Goal: Task Accomplishment & Management: Complete application form

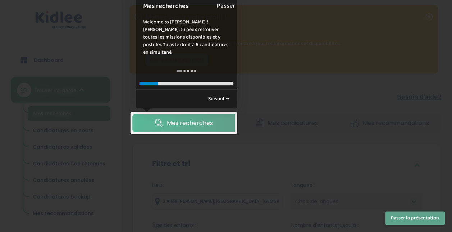
click at [235, 9] on link "Passer" at bounding box center [226, 6] width 18 height 16
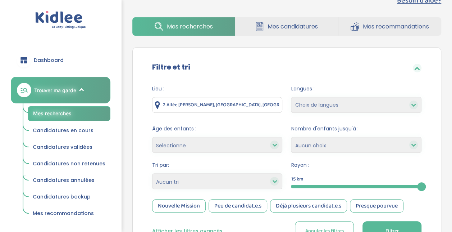
scroll to position [108, 0]
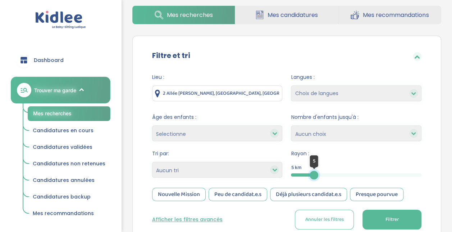
drag, startPoint x: 418, startPoint y: 173, endPoint x: 314, endPoint y: 175, distance: 103.9
click at [314, 175] on div at bounding box center [314, 174] width 9 height 9
click at [330, 174] on div at bounding box center [313, 174] width 44 height 3
click at [399, 219] on button "Filtrer" at bounding box center [391, 219] width 59 height 20
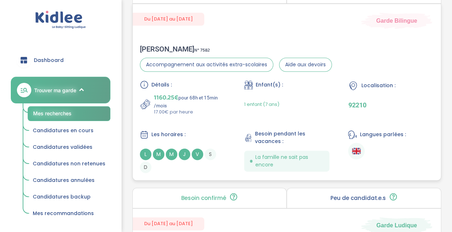
scroll to position [431, 0]
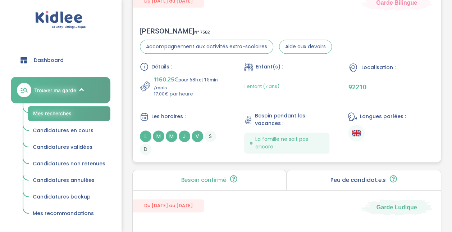
click at [179, 137] on span "J" at bounding box center [185, 136] width 12 height 12
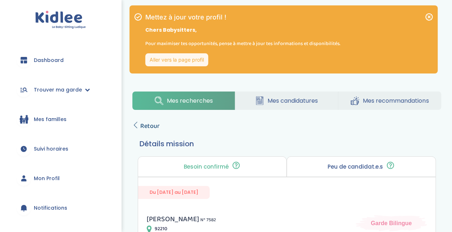
click at [139, 128] on link "Retour" at bounding box center [145, 126] width 27 height 10
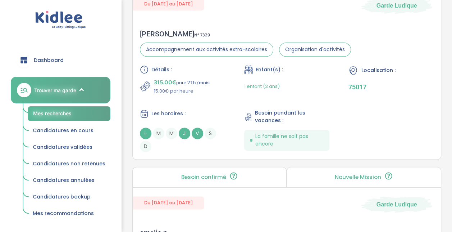
scroll to position [5, 0]
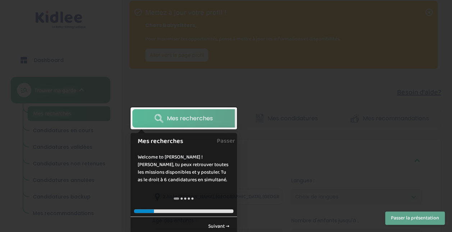
click at [289, 111] on div at bounding box center [226, 116] width 452 height 232
click at [429, 217] on button "Passer la présentation" at bounding box center [415, 217] width 60 height 13
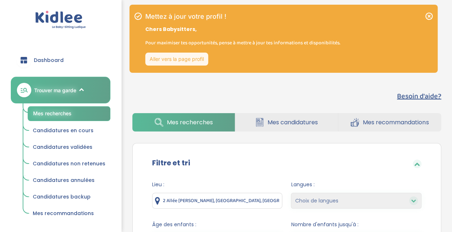
scroll to position [0, 0]
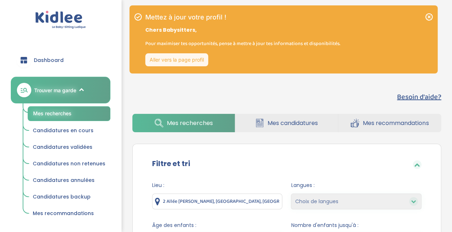
click at [192, 58] on link "Aller vers la page profil" at bounding box center [176, 59] width 63 height 13
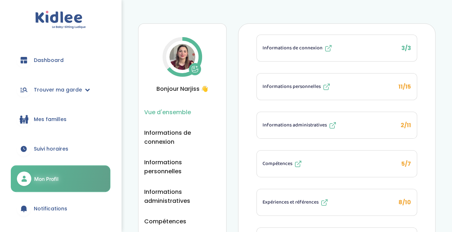
click at [330, 86] on icon at bounding box center [326, 86] width 9 height 9
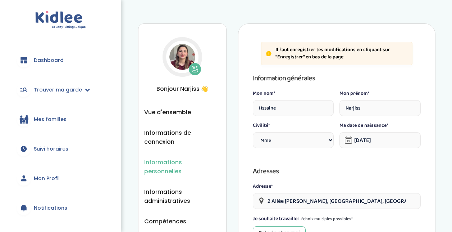
select select "1"
select select "2"
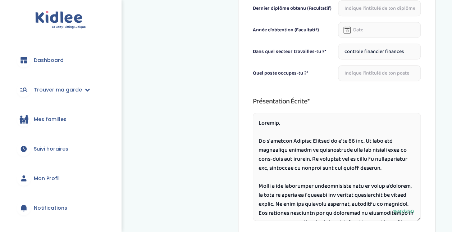
scroll to position [277, 0]
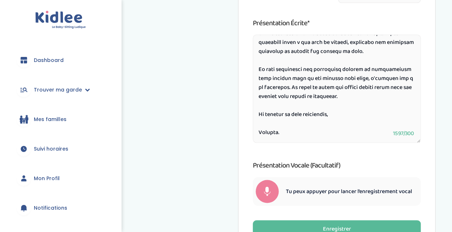
scroll to position [385, 0]
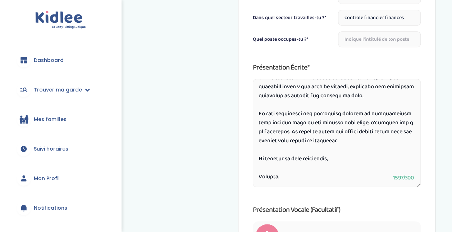
type textarea "Bonjour, Je m'appelle Narjiss Hssaine et j'ai 24 ans. Je suis une babysitter dé…"
click at [58, 145] on span "Suivi horaires" at bounding box center [51, 149] width 35 height 8
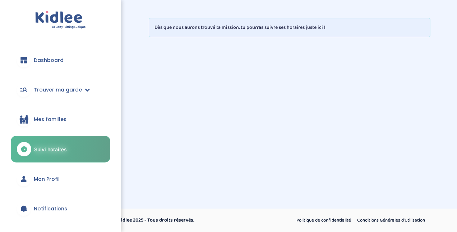
click at [58, 50] on link "Dashboard" at bounding box center [61, 60] width 100 height 26
click at [56, 96] on link "Trouver ma garde" at bounding box center [61, 90] width 100 height 26
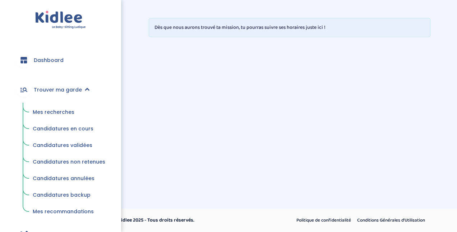
click at [57, 111] on span "Mes recherches" at bounding box center [54, 111] width 42 height 7
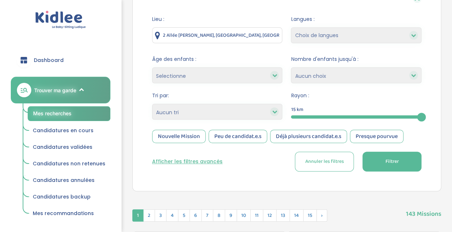
click at [381, 37] on select "Choix de langues Allemand Anglais Espagnol Italien Russe Français Coréen" at bounding box center [356, 35] width 131 height 16
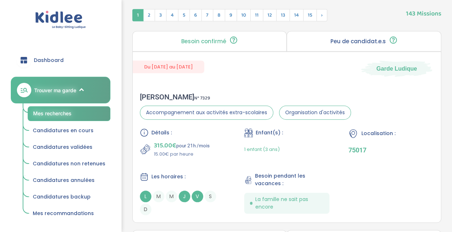
scroll to position [306, 0]
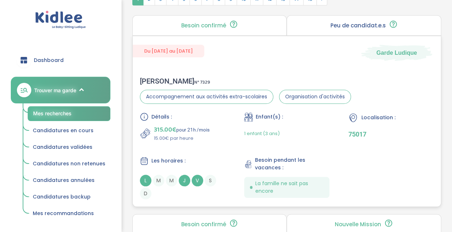
click at [223, 159] on div "Les horaires :" at bounding box center [183, 160] width 86 height 9
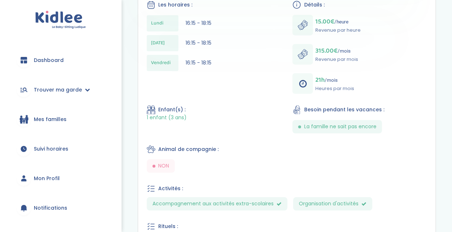
scroll to position [216, 0]
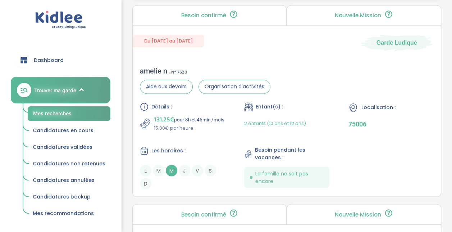
scroll to position [556, 0]
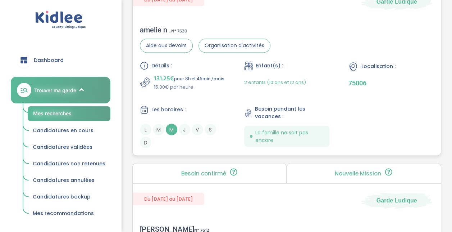
click at [233, 114] on div "Détails : 131.25€ pour 8h et 45min /mois 15.00€ par heure Enfant(s) : 2 enfants…" at bounding box center [287, 104] width 294 height 87
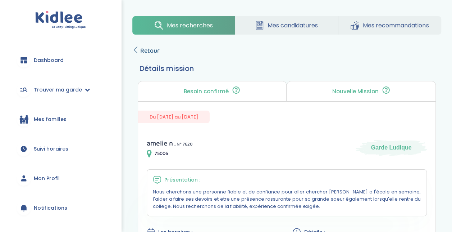
click at [143, 50] on span "Retour" at bounding box center [149, 51] width 19 height 10
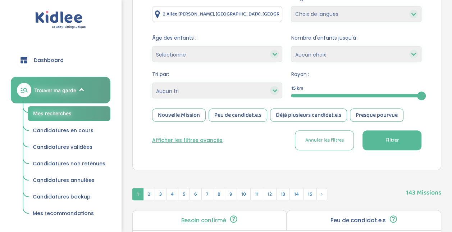
scroll to position [114, 0]
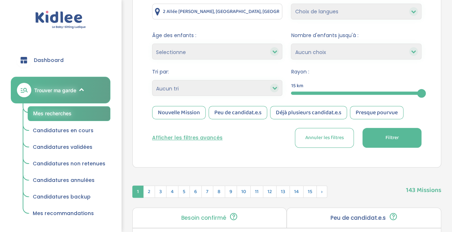
click at [269, 88] on select "Heures par semaine (croissant) Heures par semaine (décroissant) Date de démarra…" at bounding box center [217, 88] width 131 height 16
click at [271, 85] on div at bounding box center [274, 87] width 9 height 9
click at [277, 88] on div at bounding box center [274, 87] width 9 height 9
click at [189, 115] on div "Nouvelle Mission" at bounding box center [179, 112] width 54 height 13
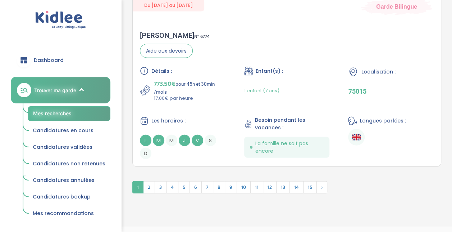
scroll to position [2181, 0]
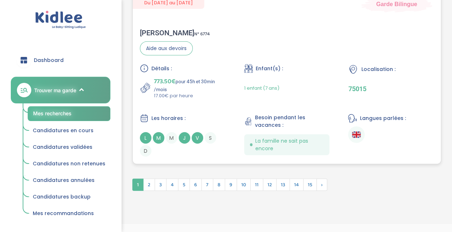
click at [193, 129] on div "Les horaires : L M M J V S D" at bounding box center [183, 135] width 86 height 43
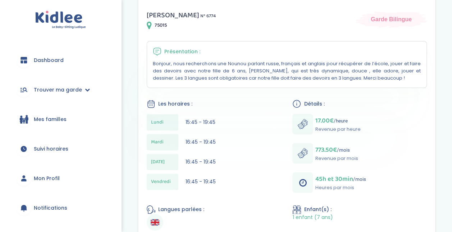
scroll to position [216, 0]
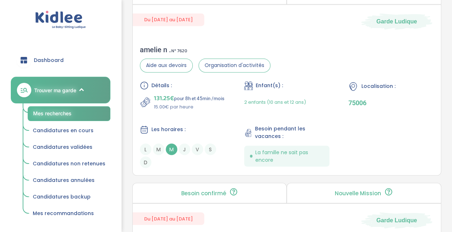
scroll to position [531, 0]
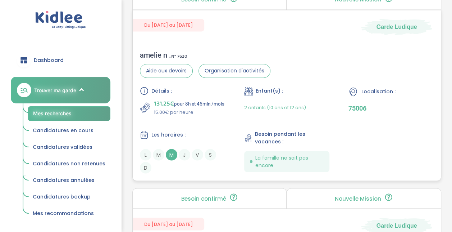
click at [230, 121] on div "Détails : 131.25€ pour 8h et 45min /mois 15.00€ par heure Enfant(s) : 2 enfants…" at bounding box center [287, 129] width 294 height 87
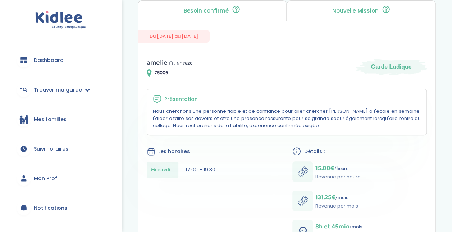
scroll to position [3, 0]
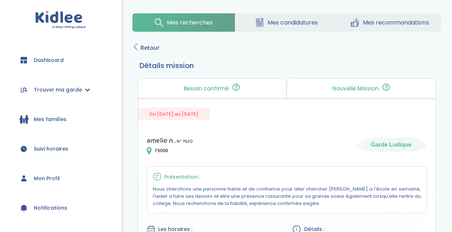
click at [142, 47] on span "Retour" at bounding box center [149, 48] width 19 height 10
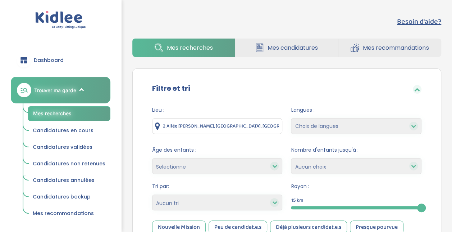
click at [255, 129] on input "2 Allée [PERSON_NAME], [GEOGRAPHIC_DATA], [GEOGRAPHIC_DATA]" at bounding box center [217, 126] width 131 height 16
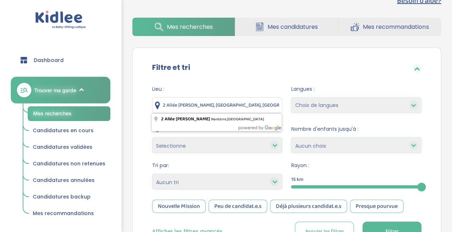
scroll to position [36, 0]
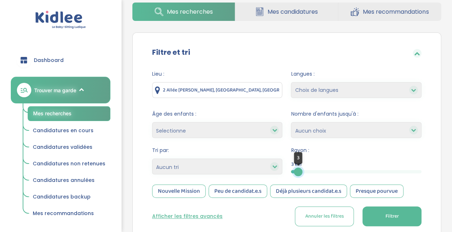
drag, startPoint x: 421, startPoint y: 172, endPoint x: 298, endPoint y: 174, distance: 122.6
click at [298, 174] on div at bounding box center [298, 171] width 9 height 9
click at [397, 215] on span "Filtrer" at bounding box center [391, 216] width 13 height 8
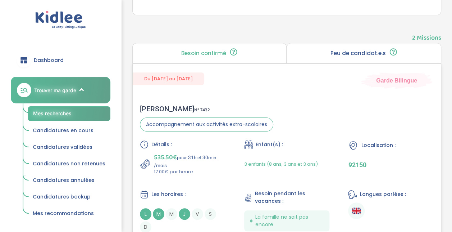
scroll to position [252, 0]
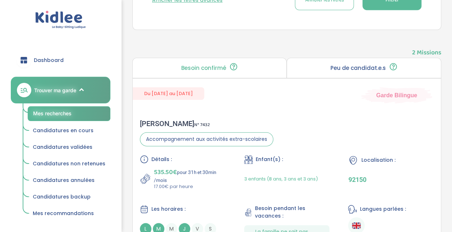
click at [268, 64] on div "Besoin confirmé Un conseiller [PERSON_NAME] a confirmé le besoin de la famille …" at bounding box center [209, 68] width 155 height 20
click at [332, 65] on p "Peu de candidat.e.s" at bounding box center [357, 68] width 55 height 6
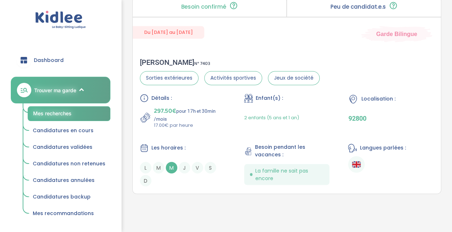
scroll to position [539, 0]
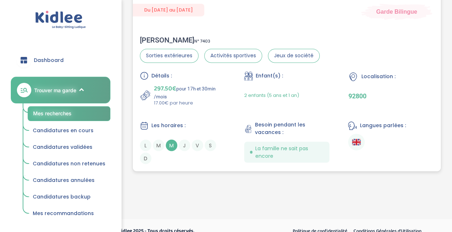
click at [218, 111] on div "Détails : 297.50€ pour 17h et 30min /mois 17.00€ par heure Enfant(s) : 2 enfant…" at bounding box center [287, 117] width 294 height 92
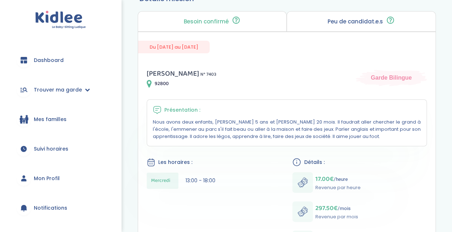
scroll to position [72, 0]
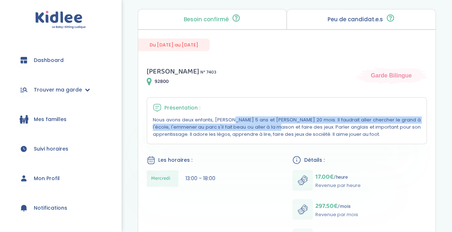
drag, startPoint x: 162, startPoint y: 117, endPoint x: 197, endPoint y: 129, distance: 36.7
click at [197, 129] on p "Nous avons deux enfants, Nicolas 5 ans et Valentin 20 mois. Il faudrait aller c…" at bounding box center [287, 127] width 268 height 22
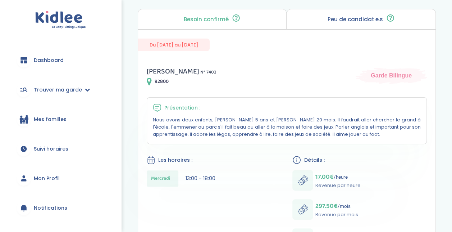
drag, startPoint x: 197, startPoint y: 129, endPoint x: 275, endPoint y: 154, distance: 82.0
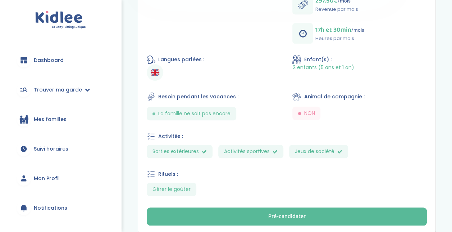
scroll to position [288, 0]
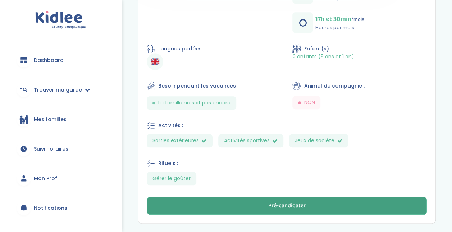
click at [278, 201] on div "Pré-candidater" at bounding box center [286, 205] width 37 height 8
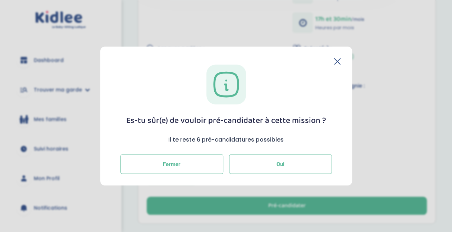
click at [297, 161] on button "Oui" at bounding box center [280, 163] width 103 height 19
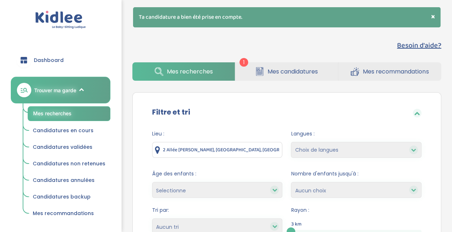
click at [294, 74] on span "Mes candidatures" at bounding box center [293, 71] width 50 height 9
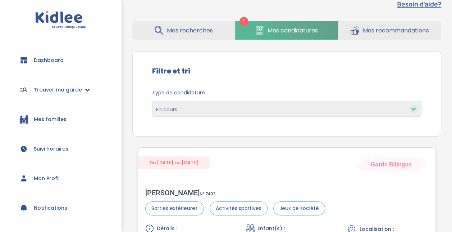
scroll to position [14, 0]
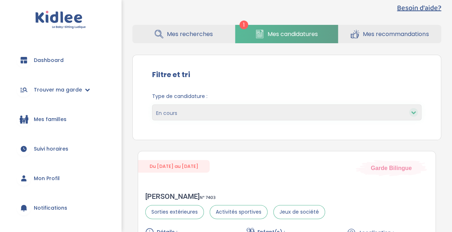
click at [196, 35] on span "Mes recherches" at bounding box center [190, 33] width 46 height 9
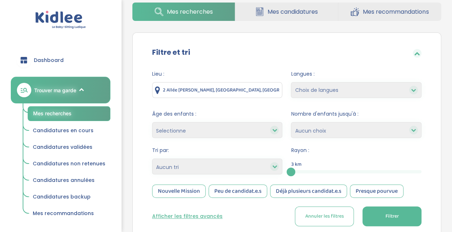
scroll to position [72, 0]
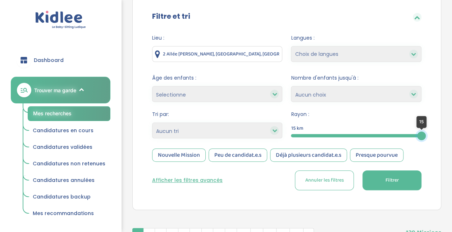
drag, startPoint x: 290, startPoint y: 133, endPoint x: 439, endPoint y: 132, distance: 149.2
click at [439, 132] on div "Filtre et tri Lieu : 2 Allée [PERSON_NAME], [GEOGRAPHIC_DATA], [GEOGRAPHIC_DATA…" at bounding box center [286, 102] width 309 height 213
click at [410, 180] on button "Filtrer" at bounding box center [391, 180] width 59 height 20
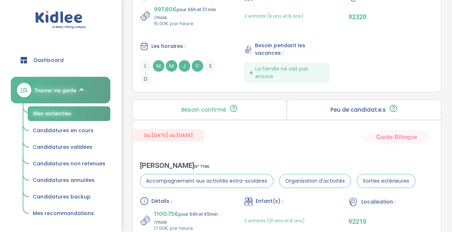
scroll to position [1225, 0]
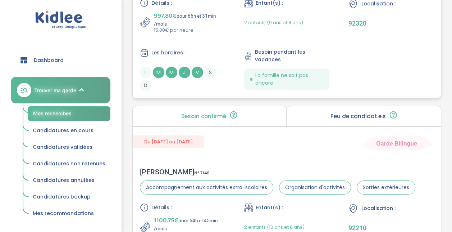
click at [211, 52] on div "Les horaires :" at bounding box center [183, 52] width 86 height 9
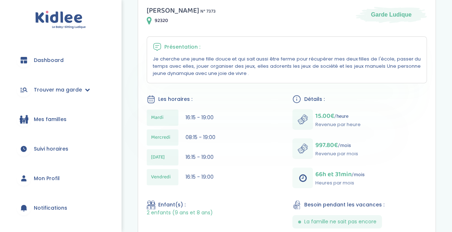
scroll to position [144, 0]
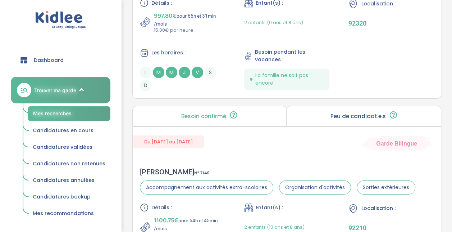
click at [58, 59] on span "Dashboard" at bounding box center [49, 60] width 30 height 8
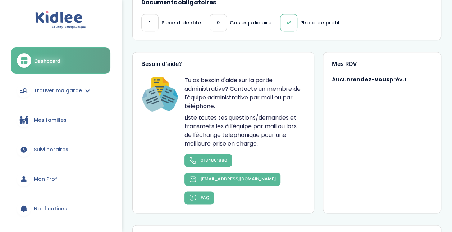
scroll to position [209, 0]
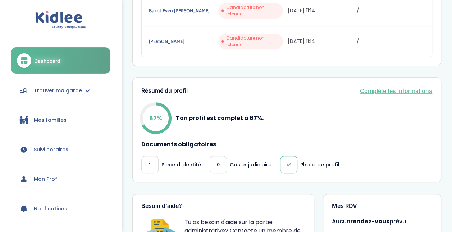
click at [400, 86] on link "Complète tes informations" at bounding box center [396, 90] width 72 height 9
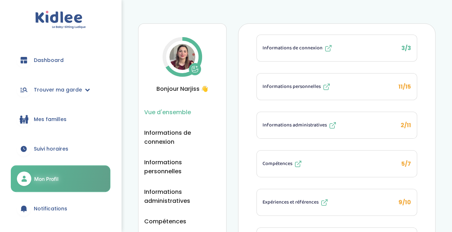
click at [356, 157] on button "Compétences 5/7" at bounding box center [337, 163] width 160 height 26
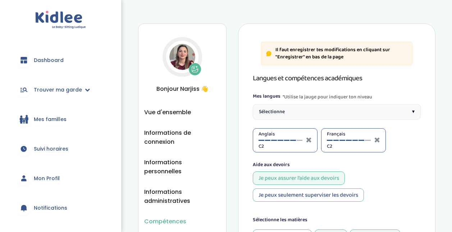
select select "4eme"
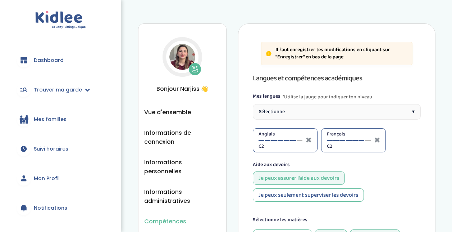
select select "4eme"
select select "CP"
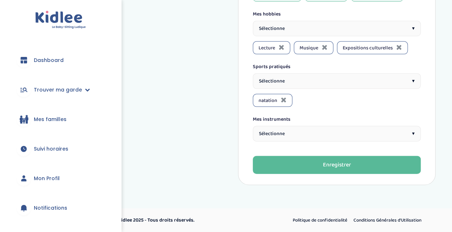
scroll to position [726, 0]
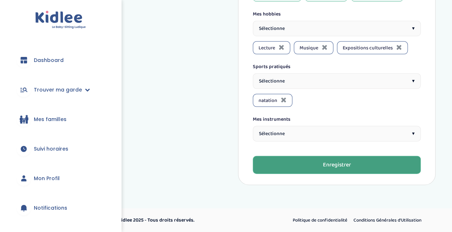
click at [337, 164] on div "Enregistrer" at bounding box center [337, 165] width 28 height 8
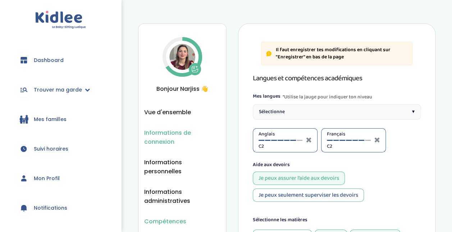
scroll to position [36, 0]
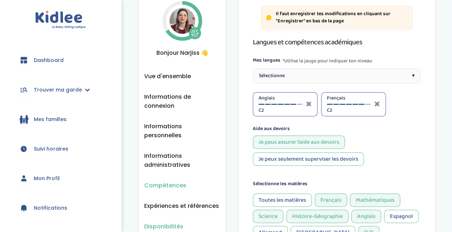
click at [173, 221] on span "Disponibilités" at bounding box center [163, 225] width 39 height 9
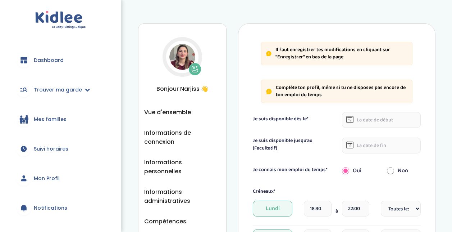
select select "1"
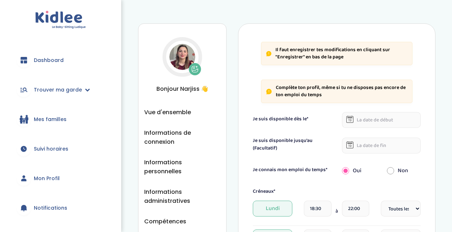
select select "1"
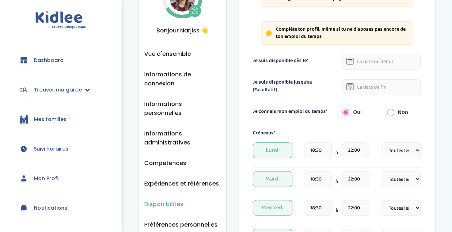
scroll to position [72, 0]
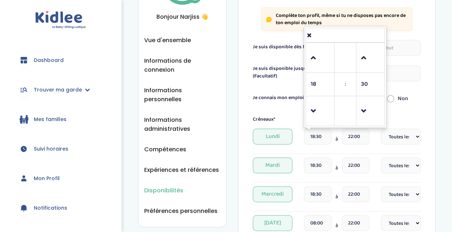
click at [310, 142] on input "18:30" at bounding box center [317, 136] width 27 height 16
click at [314, 109] on span at bounding box center [319, 110] width 19 height 19
click at [316, 54] on span at bounding box center [319, 57] width 19 height 19
click at [371, 52] on span at bounding box center [370, 57] width 19 height 19
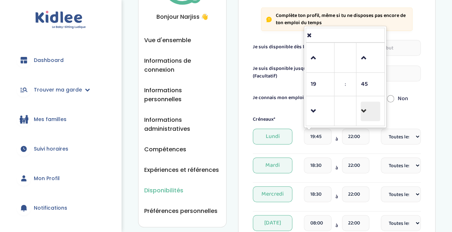
click at [374, 119] on span at bounding box center [370, 110] width 19 height 19
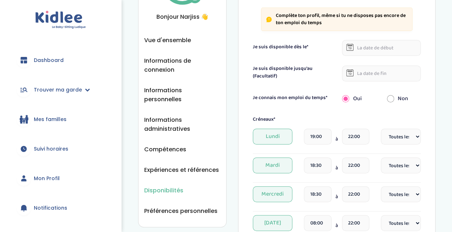
click at [439, 96] on div "Disponibilités Vue d'ensemble Informations de connexion Informations personnell…" at bounding box center [287, 219] width 330 height 561
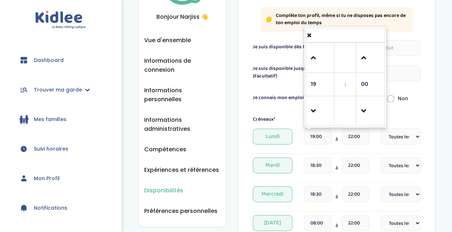
click at [319, 134] on input "19:00" at bounding box center [317, 136] width 27 height 16
click at [314, 65] on span at bounding box center [319, 57] width 19 height 19
click at [314, 102] on span at bounding box center [319, 110] width 19 height 19
click at [361, 104] on span at bounding box center [370, 110] width 19 height 19
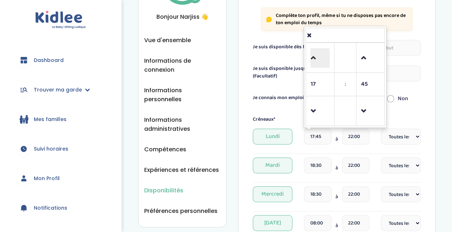
click at [319, 54] on span at bounding box center [319, 57] width 19 height 19
click at [367, 55] on span at bounding box center [370, 57] width 19 height 19
click at [368, 55] on span at bounding box center [370, 57] width 19 height 19
click at [313, 108] on span at bounding box center [319, 110] width 19 height 19
click at [371, 115] on span at bounding box center [370, 110] width 19 height 19
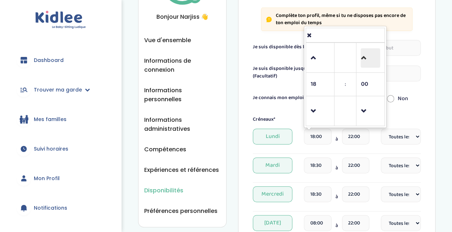
click at [369, 65] on span at bounding box center [370, 57] width 19 height 19
type input "18:30"
click at [431, 50] on div "Il faut enregistrer tes modifications en cliquant sur "Enregistrer" en bas de l…" at bounding box center [336, 222] width 197 height 543
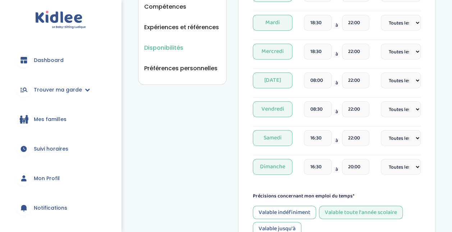
scroll to position [225, 0]
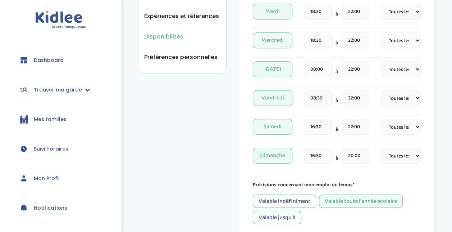
click at [313, 132] on input "16:30" at bounding box center [317, 127] width 27 height 16
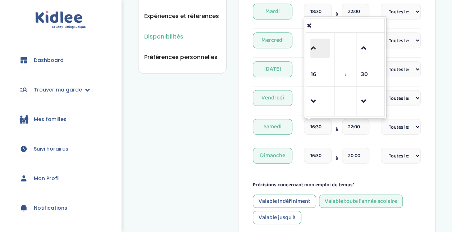
click at [323, 52] on span at bounding box center [319, 47] width 19 height 19
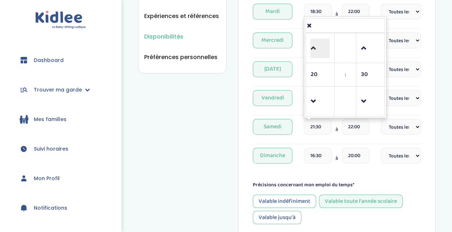
click at [323, 52] on span at bounding box center [319, 47] width 19 height 19
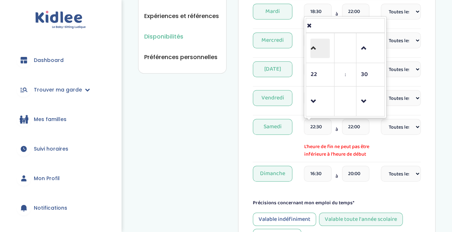
click at [323, 52] on span at bounding box center [319, 47] width 19 height 19
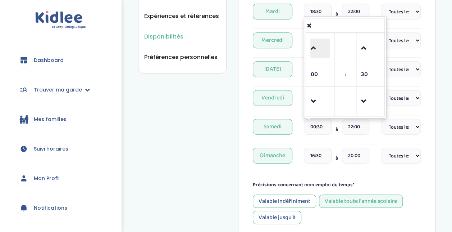
click at [323, 52] on span at bounding box center [319, 47] width 19 height 19
click at [314, 99] on span at bounding box center [319, 101] width 19 height 19
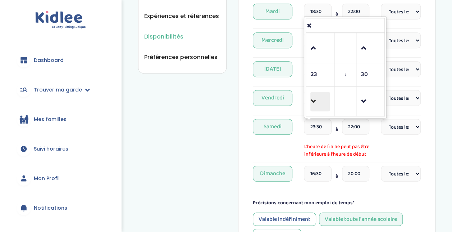
click at [314, 99] on span at bounding box center [319, 101] width 19 height 19
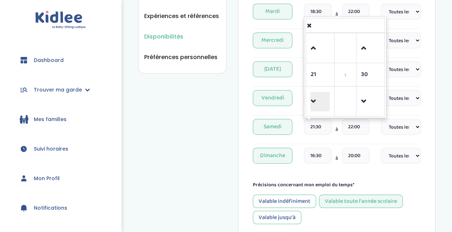
drag, startPoint x: 312, startPoint y: 130, endPoint x: 323, endPoint y: 101, distance: 30.5
click at [312, 130] on input "21:30" at bounding box center [317, 127] width 27 height 16
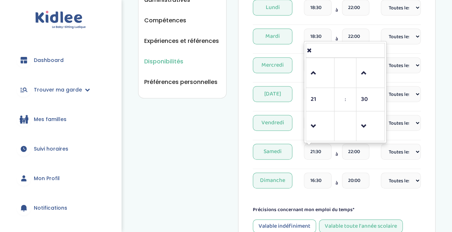
scroll to position [189, 0]
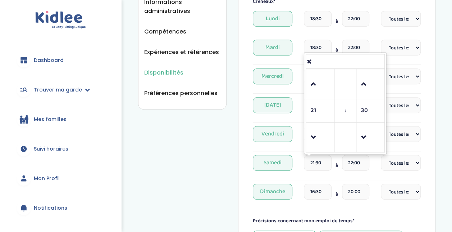
drag, startPoint x: 322, startPoint y: 163, endPoint x: 292, endPoint y: 164, distance: 30.2
click at [292, 164] on div "Samedi 21:30 21 : 30 00 01 02 03 04 05 06 07 08 09 10 11 12 13 14 15 16 17 18 1…" at bounding box center [337, 165] width 168 height 21
click at [318, 81] on span at bounding box center [319, 83] width 19 height 19
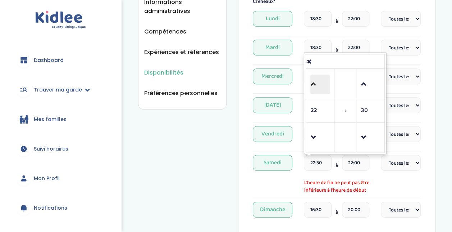
click at [318, 81] on span at bounding box center [319, 83] width 19 height 19
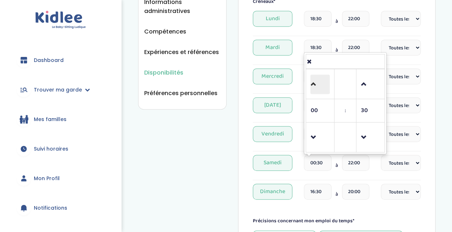
click at [318, 81] on span at bounding box center [319, 83] width 19 height 19
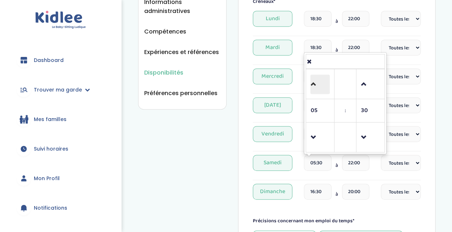
click at [318, 81] on span at bounding box center [319, 83] width 19 height 19
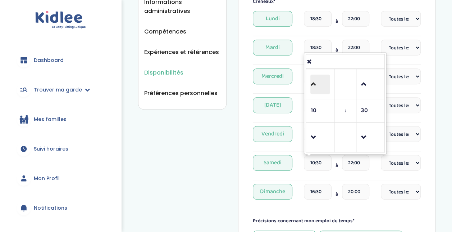
click at [318, 81] on span at bounding box center [319, 83] width 19 height 19
click at [314, 136] on span at bounding box center [319, 137] width 19 height 19
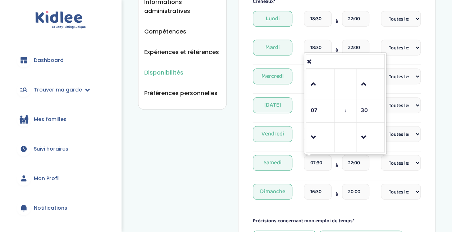
click at [331, 78] on td at bounding box center [320, 84] width 28 height 30
click at [367, 128] on span at bounding box center [370, 137] width 19 height 19
click at [318, 128] on span at bounding box center [319, 137] width 19 height 19
click at [316, 89] on span at bounding box center [319, 83] width 19 height 19
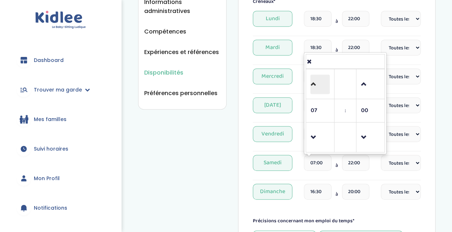
click at [316, 89] on span at bounding box center [319, 83] width 19 height 19
type input "08:00"
click at [325, 191] on input "16:30" at bounding box center [317, 191] width 27 height 16
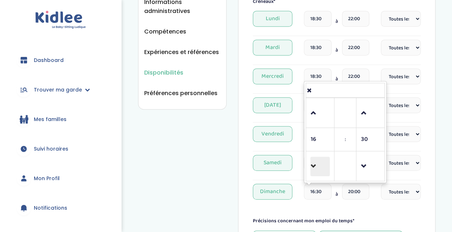
click at [315, 161] on span at bounding box center [319, 165] width 19 height 19
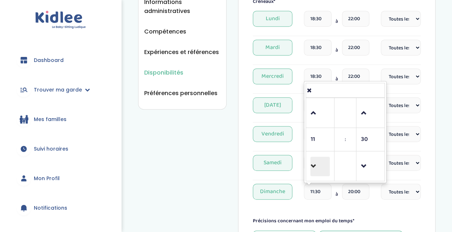
click at [315, 161] on span at bounding box center [319, 165] width 19 height 19
click at [366, 158] on span at bounding box center [370, 165] width 19 height 19
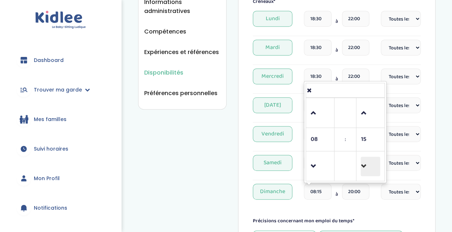
type input "08:00"
click at [439, 166] on div "Disponibilités Vue d'ensemble Informations de connexion Informations personnell…" at bounding box center [287, 101] width 330 height 561
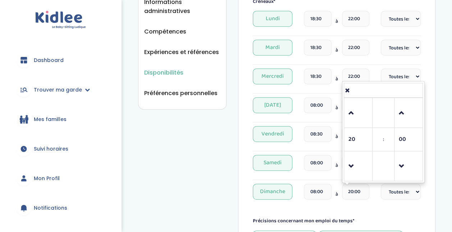
click at [350, 188] on input "20:00" at bounding box center [355, 191] width 27 height 16
click at [345, 166] on td at bounding box center [358, 166] width 28 height 30
click at [354, 166] on span at bounding box center [357, 165] width 19 height 19
click at [358, 114] on span at bounding box center [357, 112] width 19 height 19
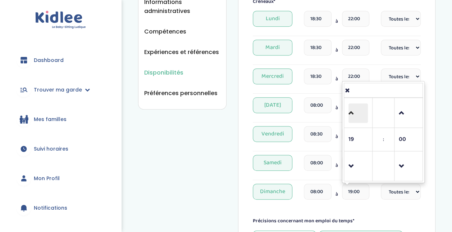
click at [358, 114] on span at bounding box center [357, 112] width 19 height 19
click at [356, 163] on span at bounding box center [357, 165] width 19 height 19
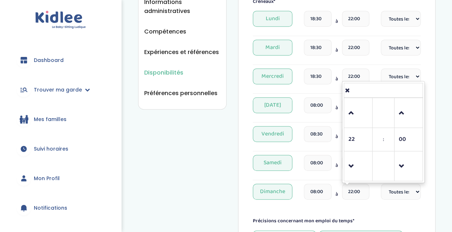
click at [424, 203] on div "Il faut enregistrer tes modifications en cliquant sur "Enregistrer" en bas de l…" at bounding box center [336, 105] width 197 height 543
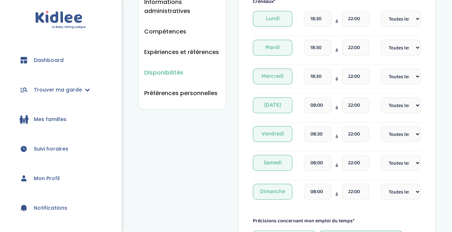
click at [404, 190] on select "Fréquence Toutes les semaines Toutes les 2 semaines Tous les mois" at bounding box center [401, 191] width 40 height 16
click at [381, 183] on select "Fréquence Toutes les semaines Toutes les 2 semaines Tous les mois" at bounding box center [401, 191] width 40 height 16
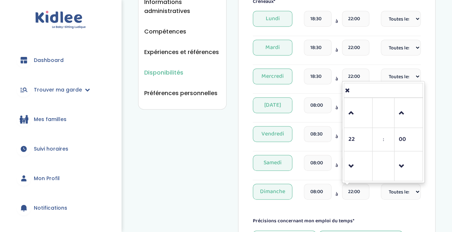
click at [350, 194] on input "22:00" at bounding box center [355, 191] width 27 height 16
click at [400, 112] on span at bounding box center [408, 112] width 19 height 19
click at [362, 107] on span at bounding box center [357, 112] width 19 height 19
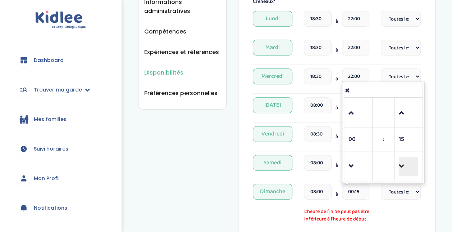
click at [410, 165] on span at bounding box center [408, 165] width 19 height 19
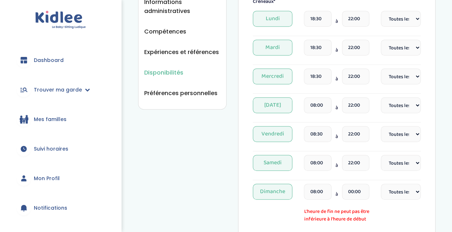
click at [436, 180] on div "Disponibilités Vue d'ensemble Informations de connexion Informations personnell…" at bounding box center [287, 110] width 330 height 579
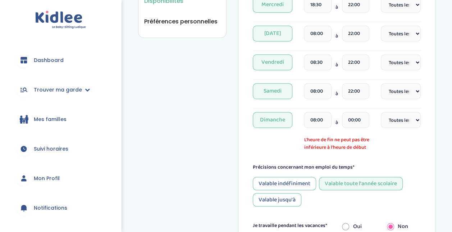
scroll to position [261, 0]
click at [319, 114] on input "08:00" at bounding box center [317, 119] width 27 height 16
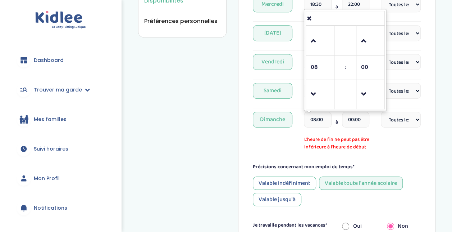
click at [363, 120] on input "00:00" at bounding box center [355, 119] width 27 height 16
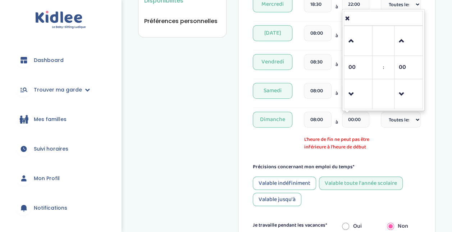
click at [344, 38] on td at bounding box center [358, 41] width 28 height 30
click at [349, 39] on span at bounding box center [357, 40] width 19 height 19
click at [353, 85] on span at bounding box center [357, 94] width 19 height 19
type input "23:00"
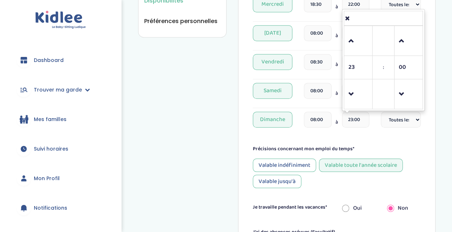
click at [428, 125] on div "Il faut enregistrer tes modifications en cliquant sur "Enregistrer" en bas de l…" at bounding box center [336, 33] width 197 height 543
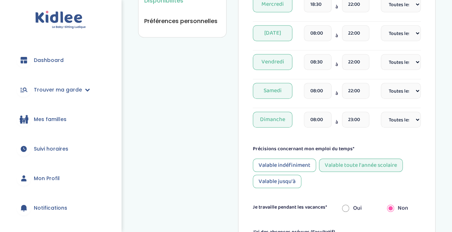
click at [354, 87] on input "22:00" at bounding box center [355, 91] width 27 height 16
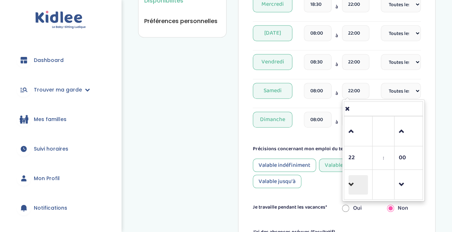
click at [357, 175] on span at bounding box center [357, 184] width 19 height 19
click at [353, 132] on span at bounding box center [357, 131] width 19 height 19
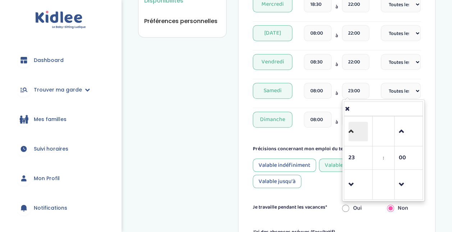
click at [353, 132] on span at bounding box center [357, 131] width 19 height 19
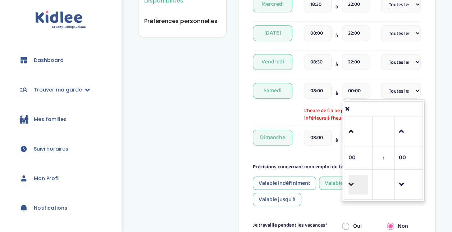
click at [352, 192] on link at bounding box center [357, 184] width 21 height 26
type input "23:00"
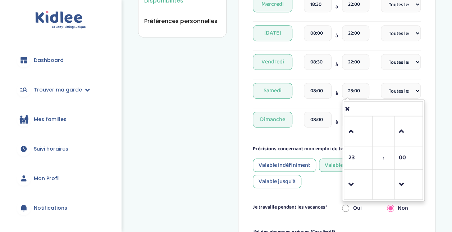
click at [422, 78] on div "Il faut enregistrer tes modifications en cliquant sur "Enregistrer" en bas de l…" at bounding box center [336, 33] width 197 height 543
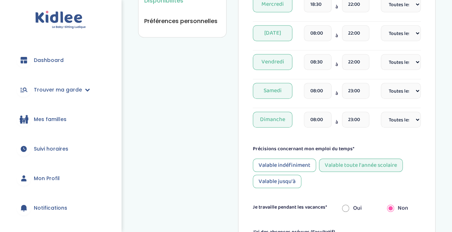
click at [358, 57] on input "22:00" at bounding box center [355, 62] width 27 height 16
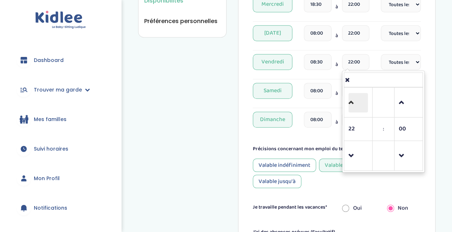
click at [352, 102] on span at bounding box center [357, 102] width 19 height 19
click at [350, 154] on span at bounding box center [357, 155] width 19 height 19
click at [352, 109] on span at bounding box center [357, 102] width 19 height 19
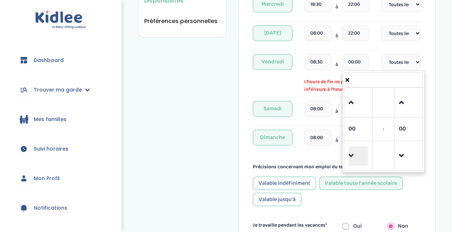
click at [352, 159] on span at bounding box center [357, 155] width 19 height 19
type input "23:00"
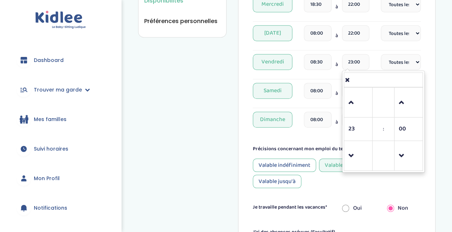
click at [434, 81] on div "Il faut enregistrer tes modifications en cliquant sur "Enregistrer" en bas de l…" at bounding box center [336, 33] width 197 height 543
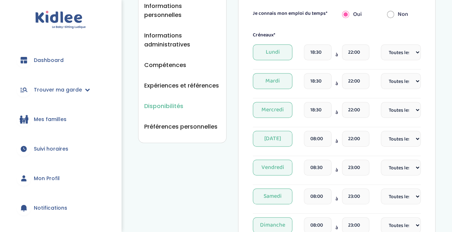
scroll to position [154, 0]
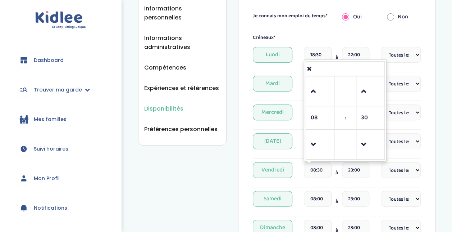
click at [318, 166] on input "08:30" at bounding box center [317, 170] width 27 height 16
click at [365, 150] on span at bounding box center [370, 144] width 19 height 19
type input "08:00"
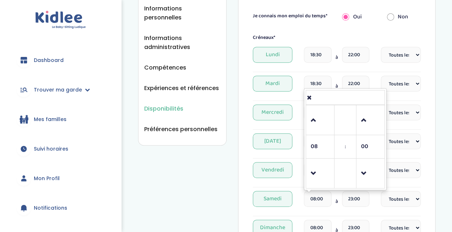
click at [319, 196] on input "08:00" at bounding box center [317, 199] width 27 height 16
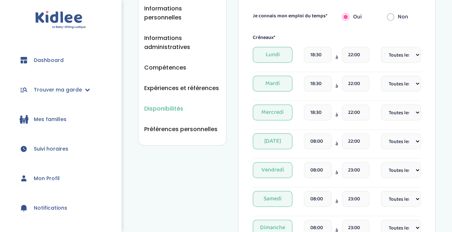
click at [432, 167] on div "Il faut enregistrer tes modifications en cliquant sur "Enregistrer" en bas de l…" at bounding box center [336, 141] width 197 height 543
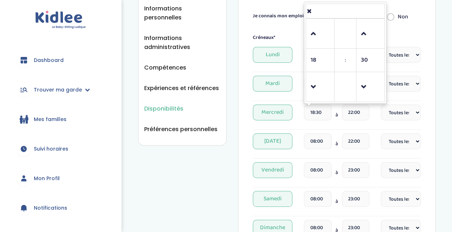
click at [321, 113] on input "18:30" at bounding box center [317, 112] width 27 height 16
click at [355, 113] on input "22:00" at bounding box center [355, 112] width 27 height 16
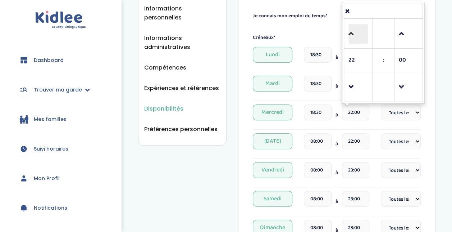
click at [365, 31] on span at bounding box center [357, 33] width 19 height 19
type input "23:00"
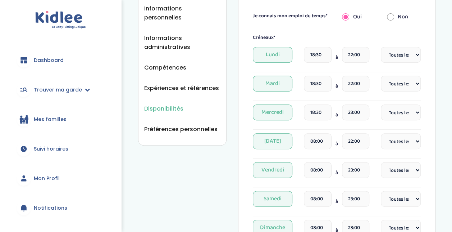
click at [437, 111] on div "Disponibilités Vue d'ensemble Informations de connexion Informations personnell…" at bounding box center [287, 137] width 330 height 561
click at [352, 143] on input "22:00" at bounding box center [355, 141] width 27 height 16
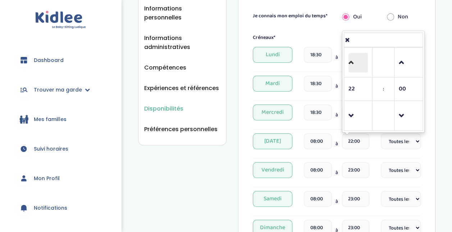
click at [356, 69] on span at bounding box center [357, 62] width 19 height 19
type input "23:00"
drag, startPoint x: 433, startPoint y: 124, endPoint x: 435, endPoint y: 121, distance: 3.7
click at [433, 124] on div "Il faut enregistrer tes modifications en cliquant sur "Enregistrer" en bas de l…" at bounding box center [336, 141] width 197 height 543
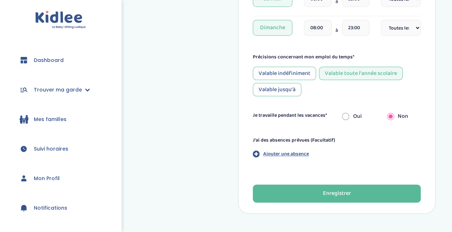
scroll to position [362, 0]
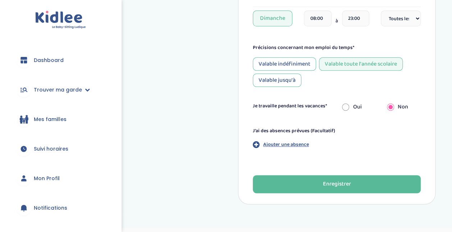
drag, startPoint x: 367, startPoint y: 188, endPoint x: 357, endPoint y: 219, distance: 32.4
click at [343, 106] on input "radio" at bounding box center [345, 107] width 7 height 16
radio input "true"
radio input "false"
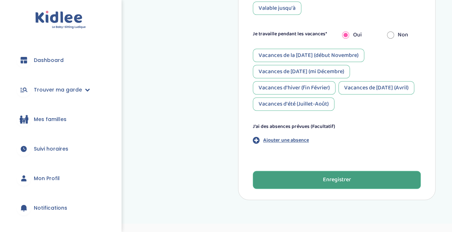
click at [343, 186] on button "Enregistrer" at bounding box center [337, 179] width 168 height 18
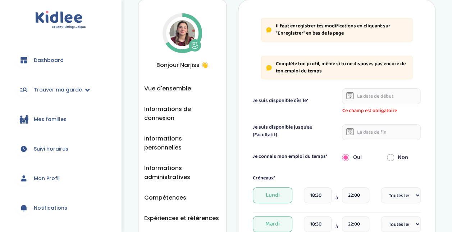
scroll to position [23, 0]
click at [351, 96] on icon at bounding box center [349, 96] width 3 height 3
click at [369, 95] on input "text" at bounding box center [381, 96] width 79 height 16
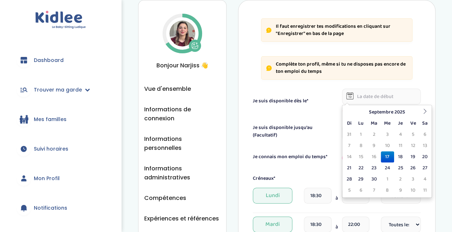
click at [388, 156] on td "17" at bounding box center [387, 156] width 13 height 11
type input "17-09-2025"
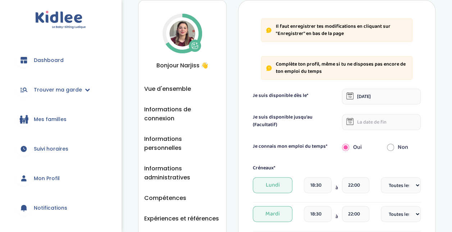
click at [381, 120] on input "text" at bounding box center [381, 122] width 79 height 16
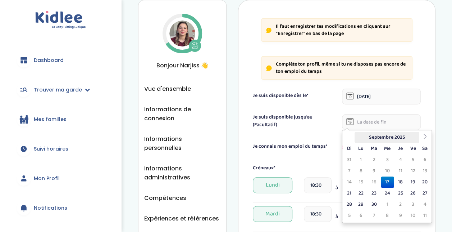
click at [401, 135] on th "Septembre 2025" at bounding box center [387, 137] width 65 height 11
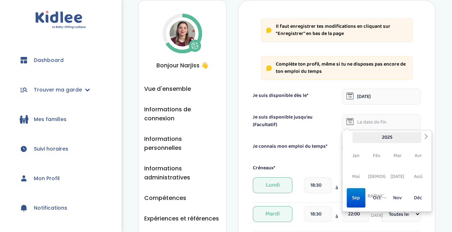
click at [385, 136] on th "2025" at bounding box center [386, 137] width 69 height 11
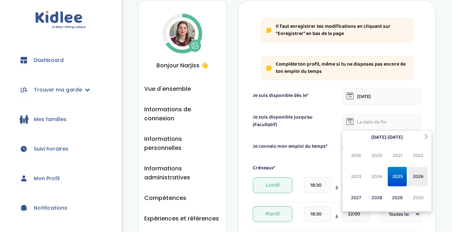
click at [413, 172] on span "2026" at bounding box center [417, 175] width 19 height 19
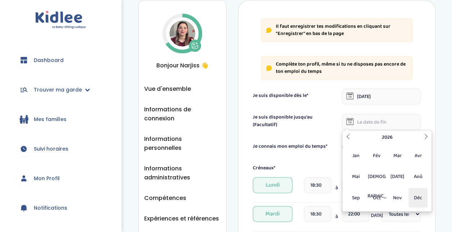
click at [420, 196] on span "Déc" at bounding box center [417, 197] width 19 height 19
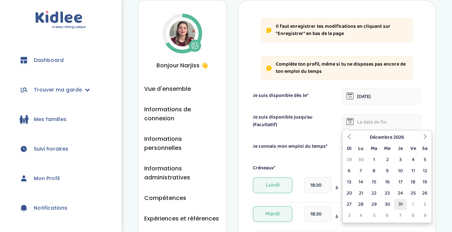
click at [401, 205] on td "31" at bounding box center [400, 203] width 13 height 11
type input "31-12-2026"
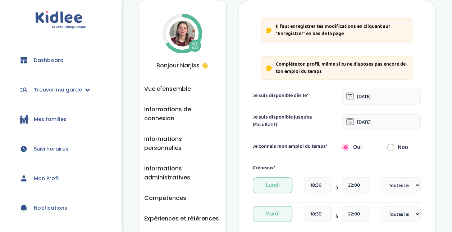
click at [352, 120] on icon at bounding box center [349, 121] width 7 height 7
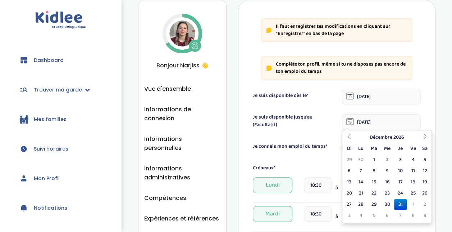
click at [383, 123] on input "31-12-2026" at bounding box center [381, 122] width 79 height 16
click at [399, 135] on th "Décembre 2026" at bounding box center [387, 137] width 65 height 11
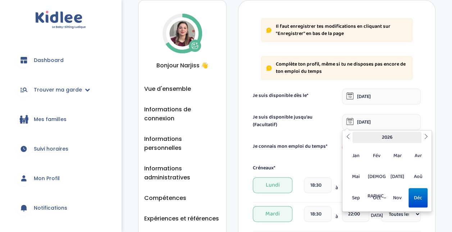
click at [394, 136] on th "2026" at bounding box center [386, 137] width 69 height 11
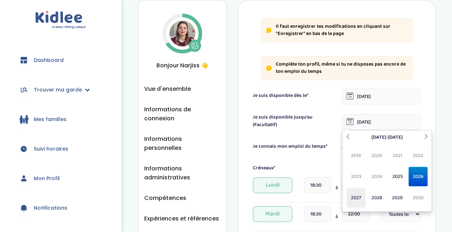
click at [353, 197] on span "2027" at bounding box center [356, 197] width 19 height 19
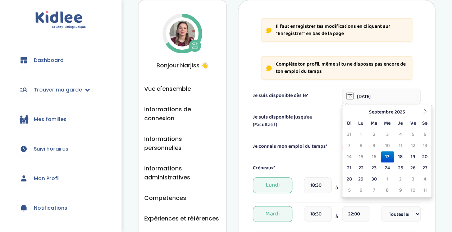
click at [417, 91] on input "17-09-2025" at bounding box center [381, 96] width 79 height 16
click at [386, 157] on td "17" at bounding box center [387, 156] width 13 height 11
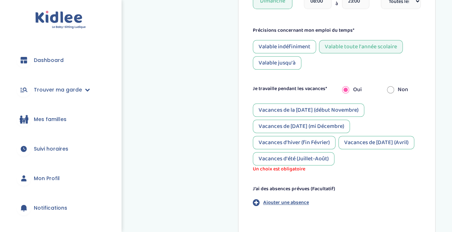
scroll to position [397, 0]
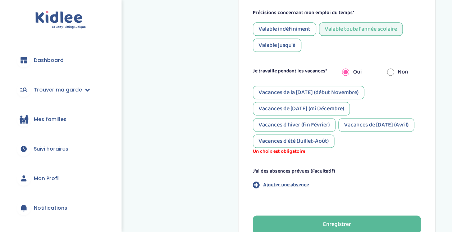
click at [329, 89] on div "Vacances de la Toussaint (début Novembre)" at bounding box center [308, 92] width 111 height 13
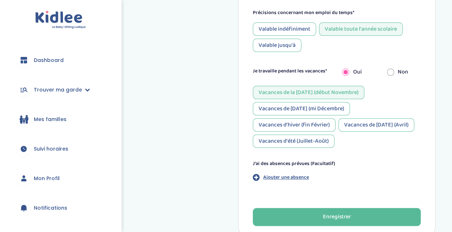
click at [327, 122] on div "Vacances d'hiver (fin Février)" at bounding box center [294, 124] width 83 height 13
click at [379, 121] on div "Vacances de Pâques (Avril)" at bounding box center [376, 124] width 76 height 13
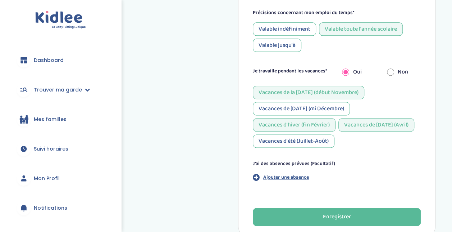
click at [326, 140] on div "Vacances d'été (Juillet-Août)" at bounding box center [294, 140] width 82 height 13
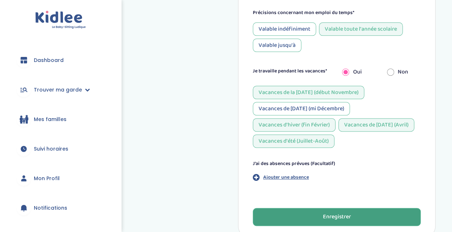
click at [333, 213] on div "Enregistrer" at bounding box center [337, 217] width 28 height 8
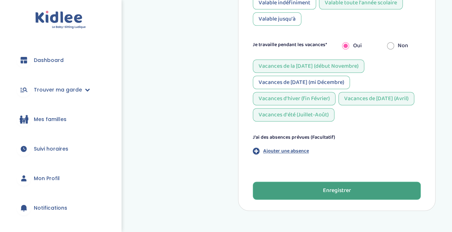
scroll to position [448, 0]
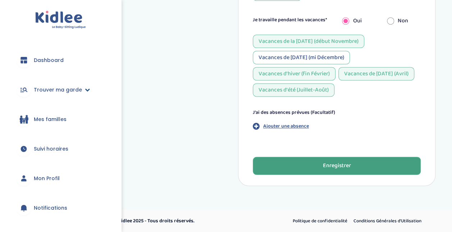
click at [74, 91] on span "Trouver ma garde" at bounding box center [58, 90] width 48 height 8
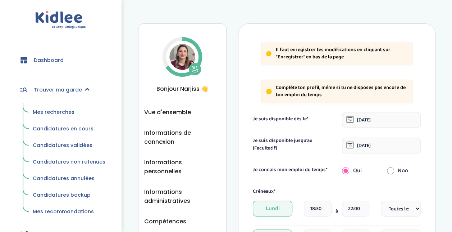
click at [61, 110] on span "Mes recherches" at bounding box center [54, 111] width 42 height 7
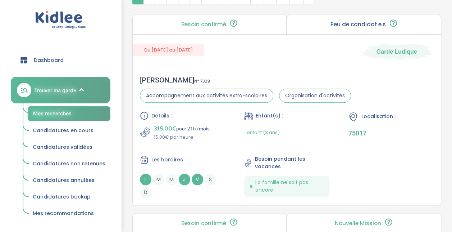
scroll to position [324, 0]
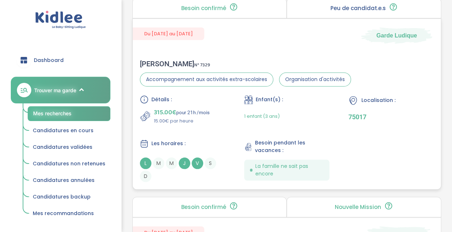
click at [308, 125] on div "Détails : 315.00€ pour 21h /mois 15.00€ par heure Enfant(s) : 1 enfant (3 ans) …" at bounding box center [287, 138] width 294 height 87
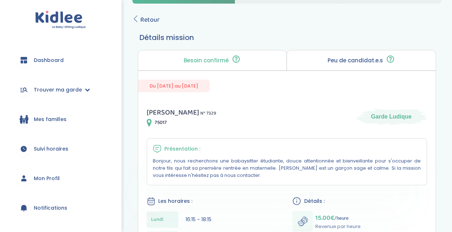
scroll to position [20, 0]
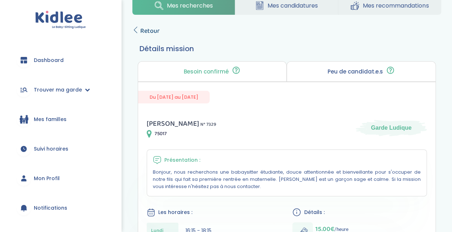
click at [148, 32] on span "Retour" at bounding box center [149, 31] width 19 height 10
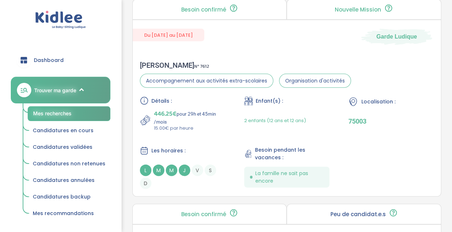
scroll to position [755, 0]
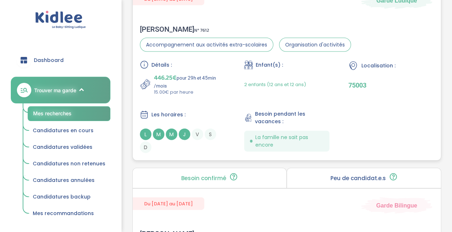
click at [195, 118] on div "Les horaires :" at bounding box center [183, 114] width 86 height 9
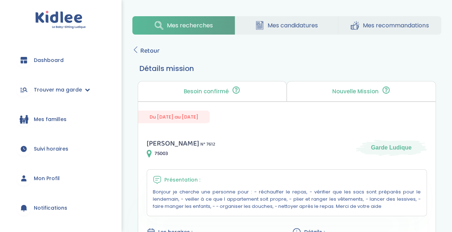
click at [145, 47] on span "Retour" at bounding box center [149, 51] width 19 height 10
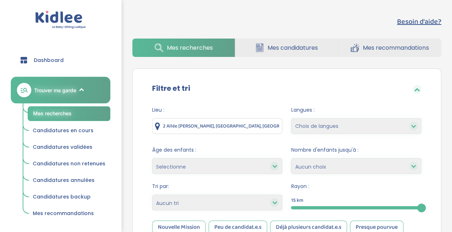
click at [73, 108] on link "Mes recherches" at bounding box center [69, 113] width 83 height 15
click at [383, 164] on select "1 2 3 4 Aucun choix" at bounding box center [356, 166] width 131 height 16
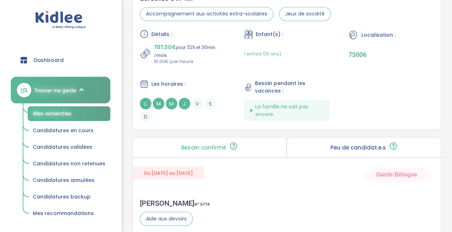
scroll to position [2197, 0]
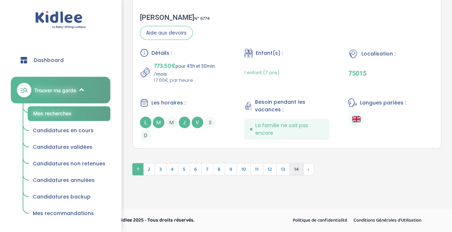
click at [291, 169] on span "14" at bounding box center [296, 169] width 14 height 12
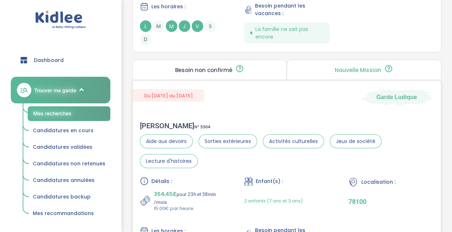
scroll to position [2066, 0]
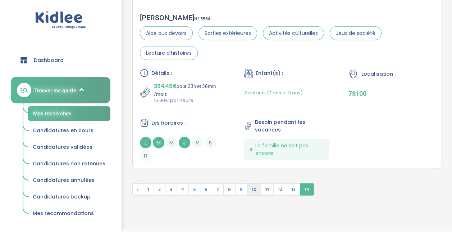
click at [253, 184] on span "10" at bounding box center [254, 189] width 14 height 12
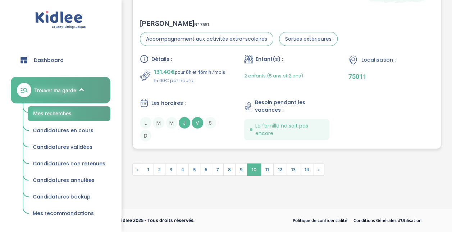
scroll to position [2170, 0]
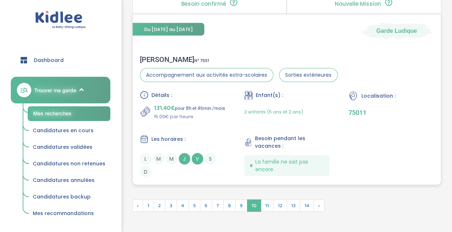
click at [240, 118] on div "Détails : 131.40€ pour 8h et 46min /mois 15.00€ par heure Enfant(s) : 2 enfants…" at bounding box center [287, 134] width 294 height 87
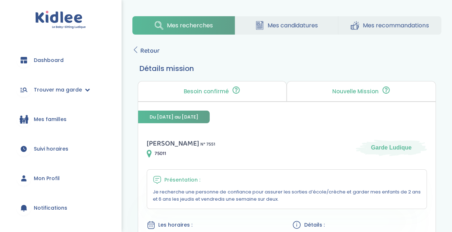
click at [147, 49] on span "Retour" at bounding box center [149, 51] width 19 height 10
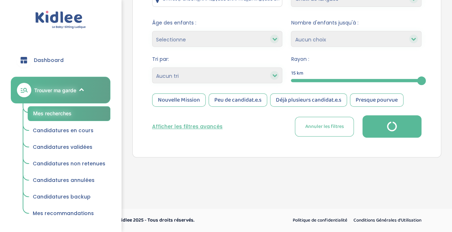
scroll to position [2171, 0]
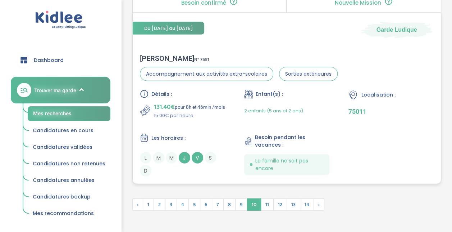
click at [362, 91] on span "Localisation :" at bounding box center [378, 95] width 34 height 8
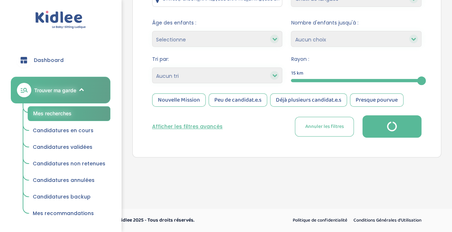
scroll to position [2206, 0]
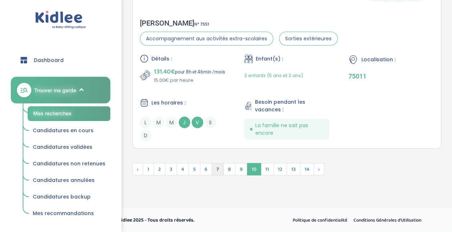
click at [220, 169] on span "7" at bounding box center [218, 169] width 12 height 12
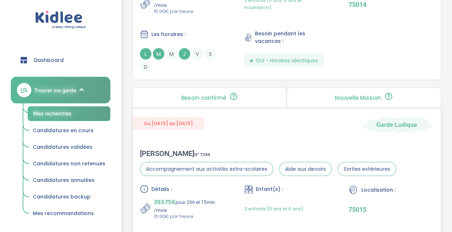
scroll to position [2109, 0]
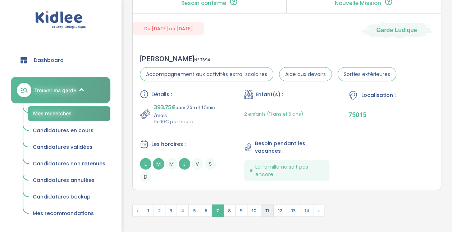
click at [265, 207] on span "11" at bounding box center [267, 210] width 13 height 12
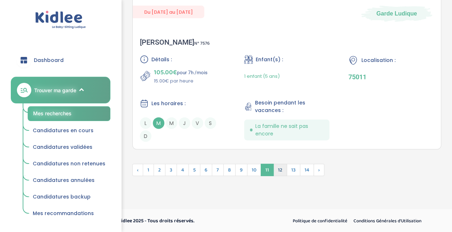
click at [279, 176] on span "12" at bounding box center [280, 170] width 14 height 12
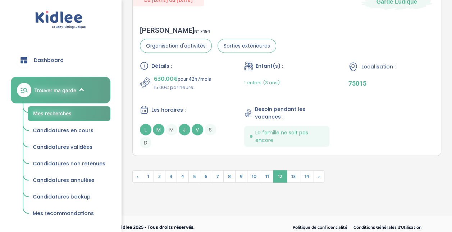
scroll to position [2144, 0]
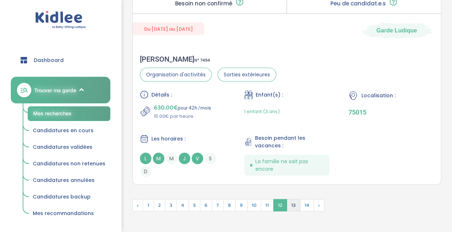
click at [290, 200] on span "13" at bounding box center [294, 205] width 14 height 12
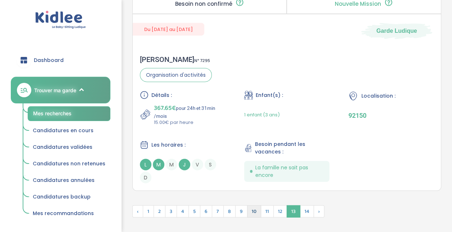
click at [254, 207] on span "10" at bounding box center [254, 211] width 14 height 12
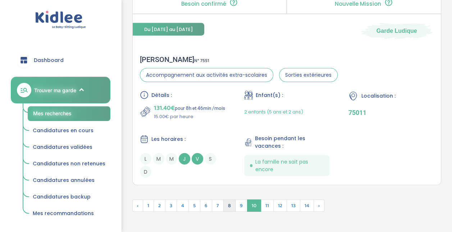
click at [228, 206] on span "8" at bounding box center [229, 205] width 12 height 12
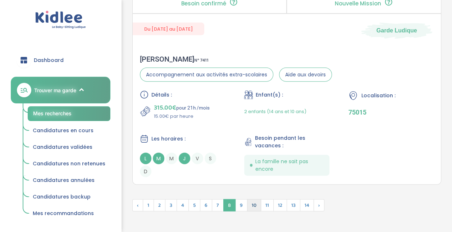
click at [248, 201] on span "10" at bounding box center [254, 205] width 14 height 12
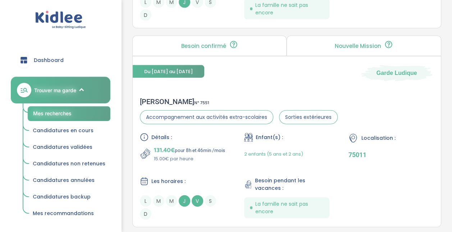
scroll to position [2170, 0]
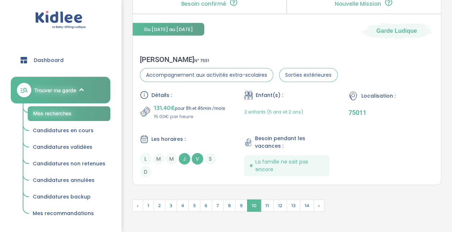
click at [235, 204] on span "9" at bounding box center [241, 205] width 12 height 12
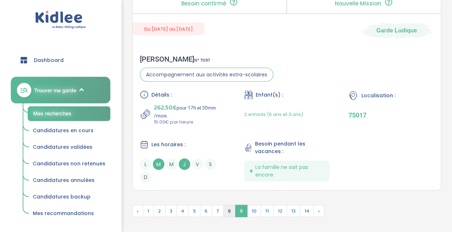
click at [229, 205] on span "8" at bounding box center [229, 211] width 12 height 12
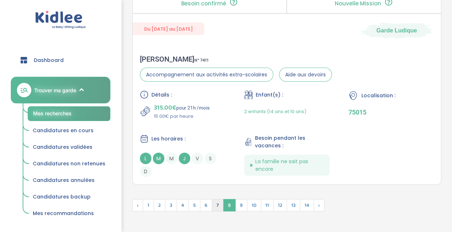
click at [218, 205] on span "7" at bounding box center [218, 205] width 12 height 12
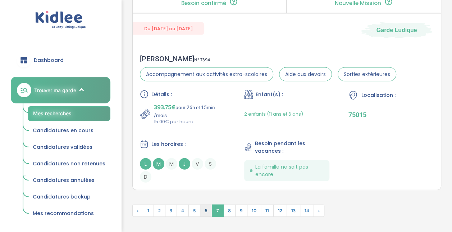
click at [203, 204] on span "6" at bounding box center [206, 210] width 12 height 12
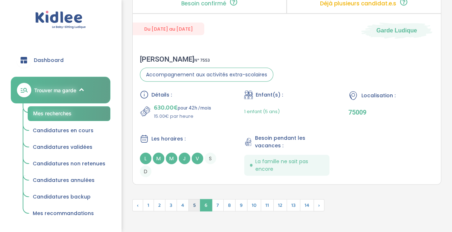
click at [191, 205] on span "5" at bounding box center [194, 205] width 12 height 12
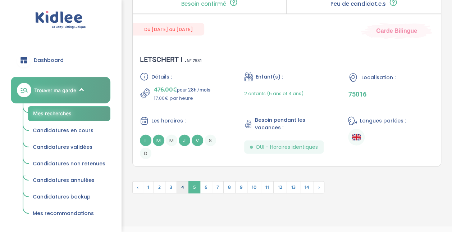
click at [182, 184] on span "4" at bounding box center [183, 187] width 12 height 12
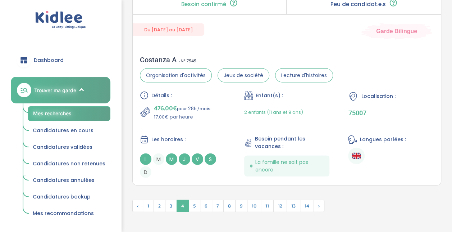
click at [163, 200] on span "2" at bounding box center [160, 206] width 12 height 12
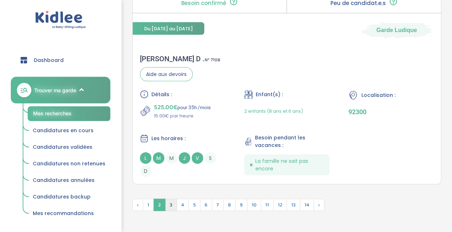
click at [173, 199] on span "3" at bounding box center [171, 204] width 12 height 12
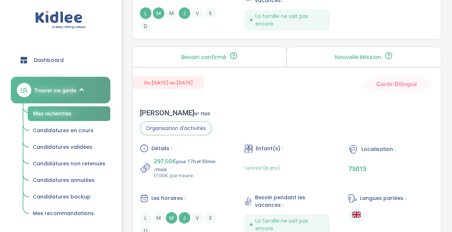
scroll to position [2174, 0]
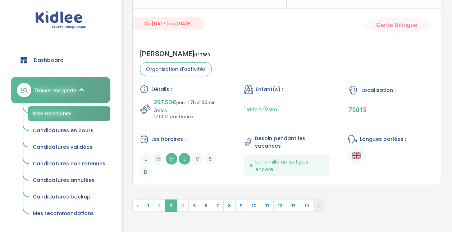
click at [314, 201] on span "›" at bounding box center [319, 205] width 11 height 12
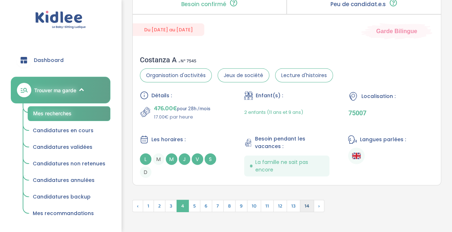
click at [305, 200] on span "14" at bounding box center [307, 206] width 14 height 12
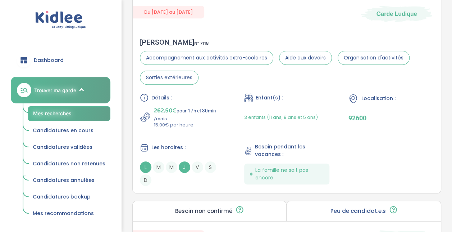
scroll to position [1562, 0]
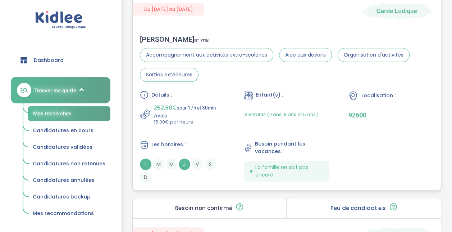
click at [190, 138] on div "Détails : 262.50€ pour 17h et 30min /mois 15.00€ par heure Enfant(s) : 3 enfant…" at bounding box center [287, 136] width 294 height 92
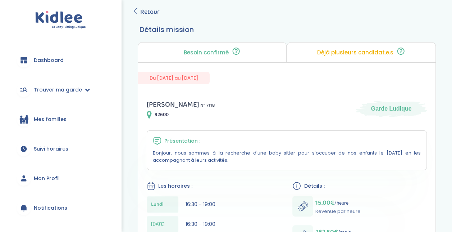
scroll to position [108, 0]
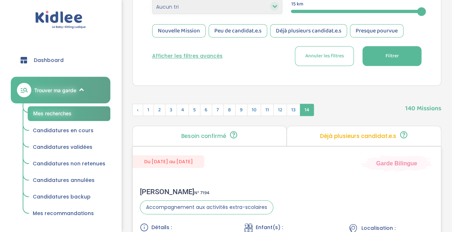
scroll to position [180, 0]
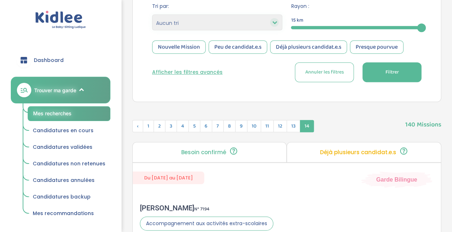
click at [209, 73] on button "Afficher les filtres avancés" at bounding box center [187, 72] width 70 height 8
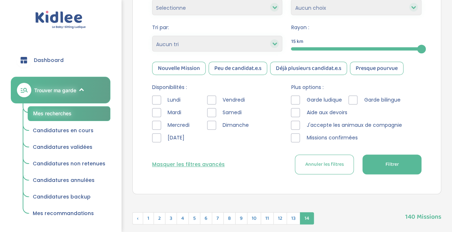
scroll to position [144, 0]
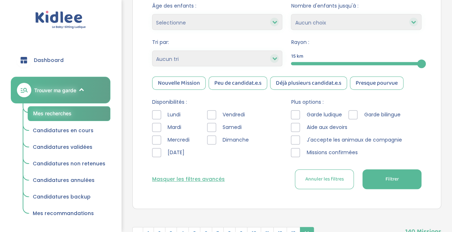
click at [159, 152] on div at bounding box center [156, 152] width 9 height 9
click at [214, 111] on div at bounding box center [211, 114] width 9 height 9
click at [215, 125] on div at bounding box center [211, 127] width 9 height 9
click at [214, 140] on div at bounding box center [211, 139] width 9 height 9
click at [299, 114] on div at bounding box center [295, 114] width 9 height 9
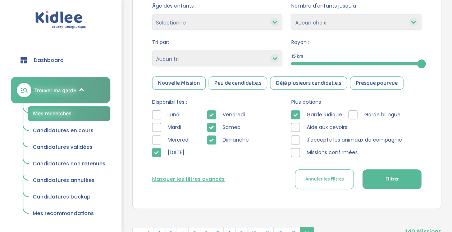
click at [297, 125] on div at bounding box center [295, 127] width 9 height 9
click at [295, 142] on div at bounding box center [295, 139] width 9 height 9
click at [296, 152] on div at bounding box center [295, 152] width 9 height 9
click at [354, 112] on div at bounding box center [352, 114] width 9 height 9
click at [405, 180] on button "Filtrer" at bounding box center [391, 179] width 59 height 20
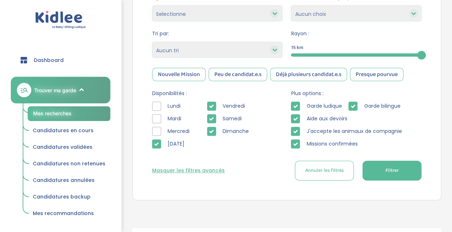
scroll to position [159, 0]
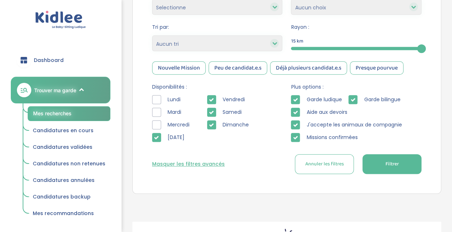
click at [216, 108] on div "Samedi" at bounding box center [229, 112] width 45 height 9
click at [212, 122] on icon at bounding box center [211, 124] width 5 height 5
click at [213, 110] on icon at bounding box center [211, 112] width 5 height 5
click at [388, 164] on span "Filtrer" at bounding box center [391, 164] width 13 height 8
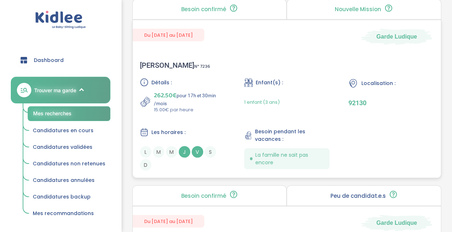
scroll to position [1974, 0]
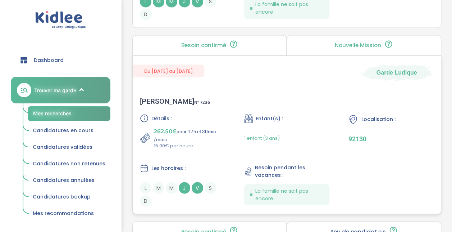
click at [215, 136] on p "262.50€ pour 17h et 30min /mois" at bounding box center [190, 134] width 72 height 16
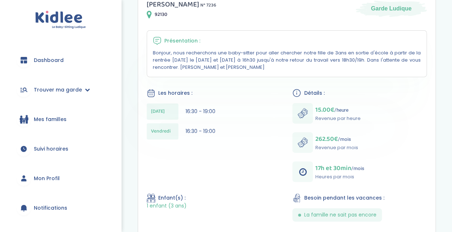
scroll to position [288, 0]
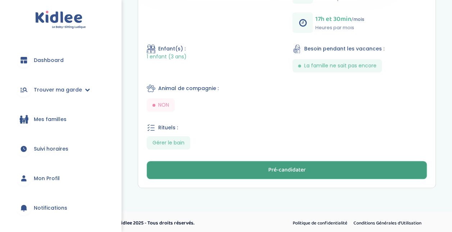
click at [274, 169] on div "Pré-candidater" at bounding box center [286, 170] width 37 height 8
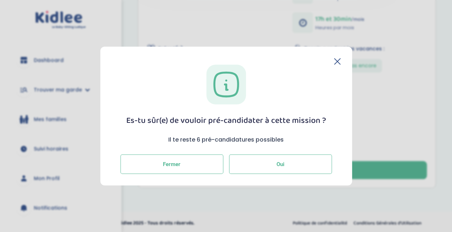
click at [282, 164] on span "Oui" at bounding box center [281, 163] width 8 height 6
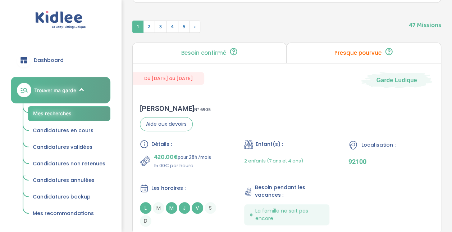
scroll to position [254, 0]
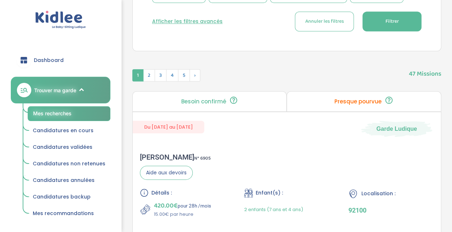
click at [258, 97] on div "Besoin confirmé Un conseiller Kidlee a confirmé le besoin de la famille lors d’…" at bounding box center [209, 101] width 155 height 20
click at [353, 100] on p "Presque pourvue" at bounding box center [357, 102] width 47 height 6
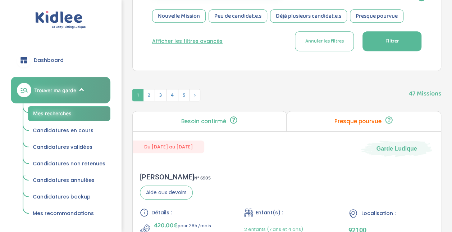
scroll to position [182, 0]
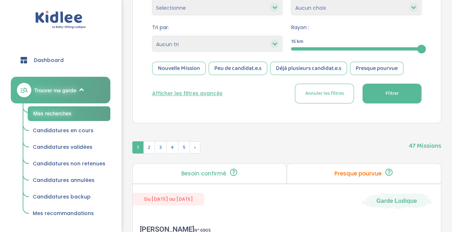
click at [81, 131] on span "Candidatures en cours" at bounding box center [63, 130] width 61 height 7
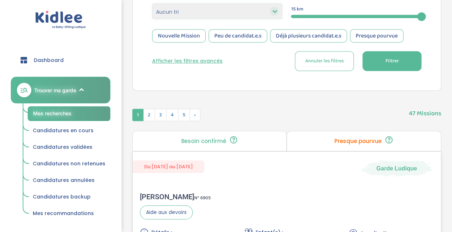
scroll to position [254, 0]
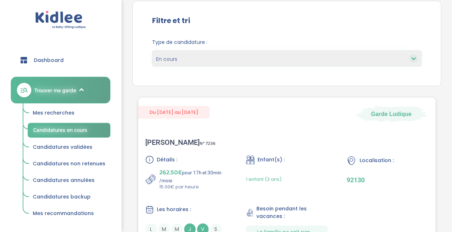
scroll to position [67, 0]
click at [273, 143] on div "[PERSON_NAME] N° 7236 Détails : 262.50€ pour 17h et 30min /mois 15.00€ par heur…" at bounding box center [286, 193] width 297 height 124
